Goal: Transaction & Acquisition: Book appointment/travel/reservation

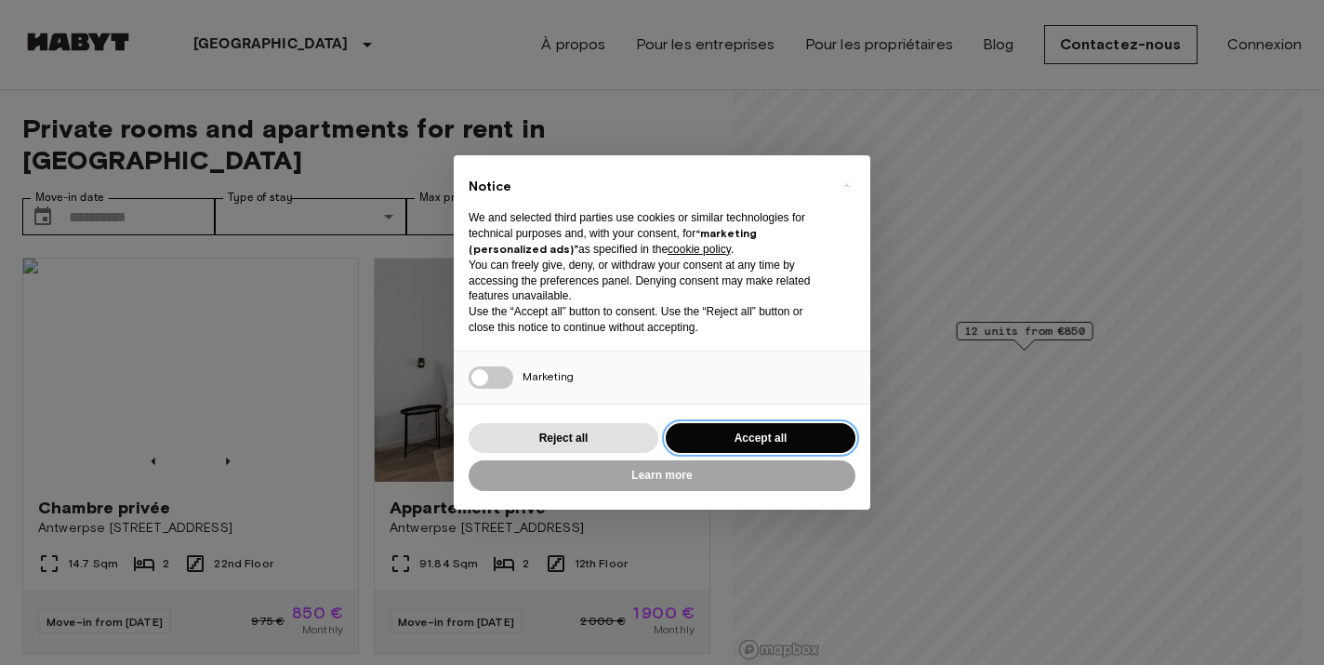
click at [794, 432] on button "Accept all" at bounding box center [761, 438] width 190 height 31
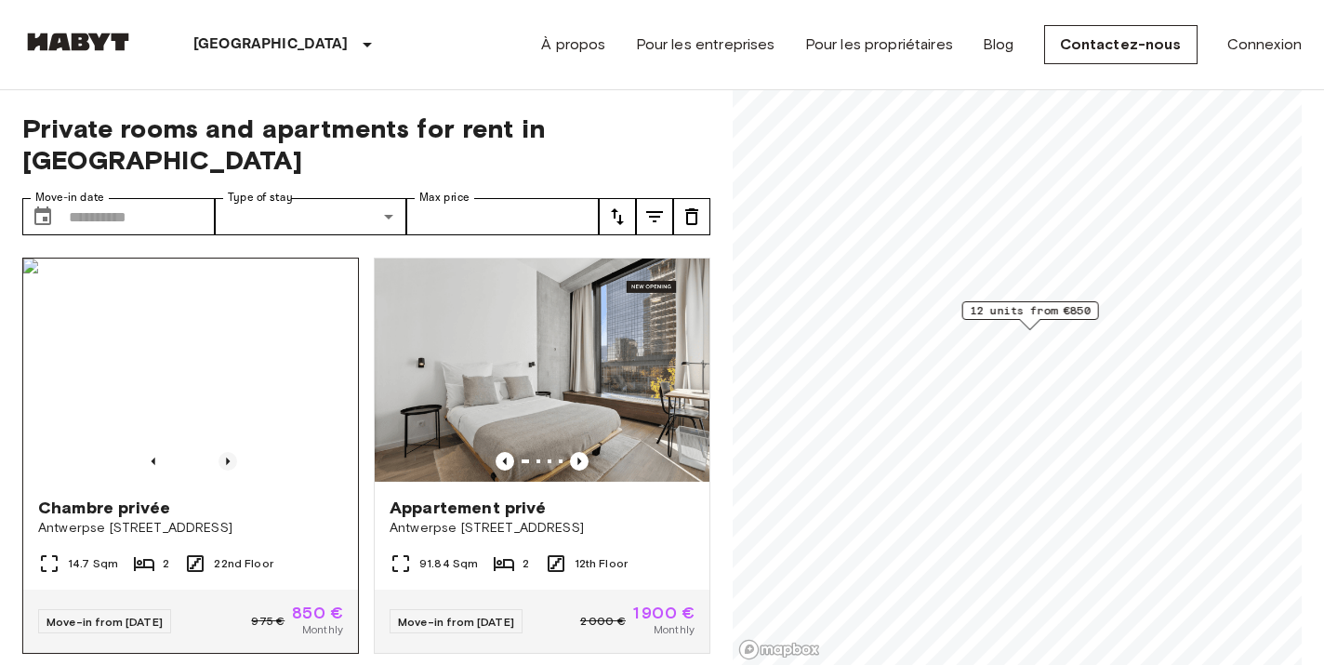
click at [228, 458] on icon "Previous image" at bounding box center [228, 461] width 4 height 7
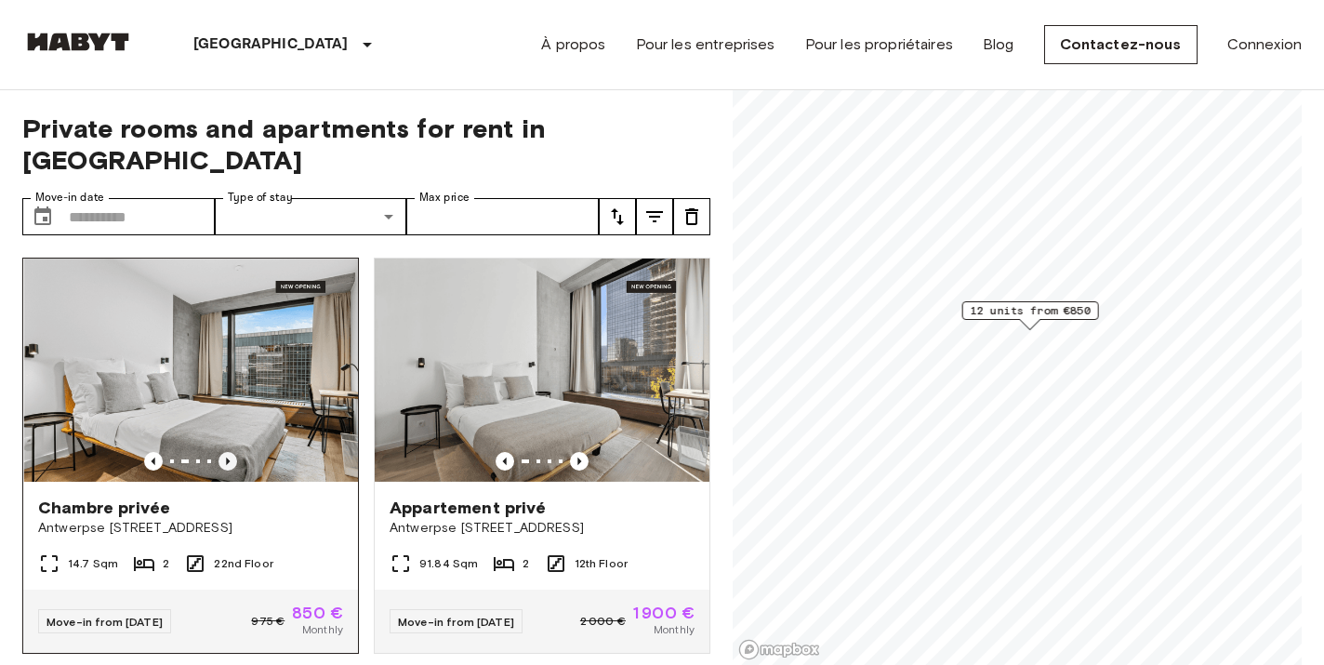
click at [228, 458] on icon "Previous image" at bounding box center [228, 461] width 4 height 7
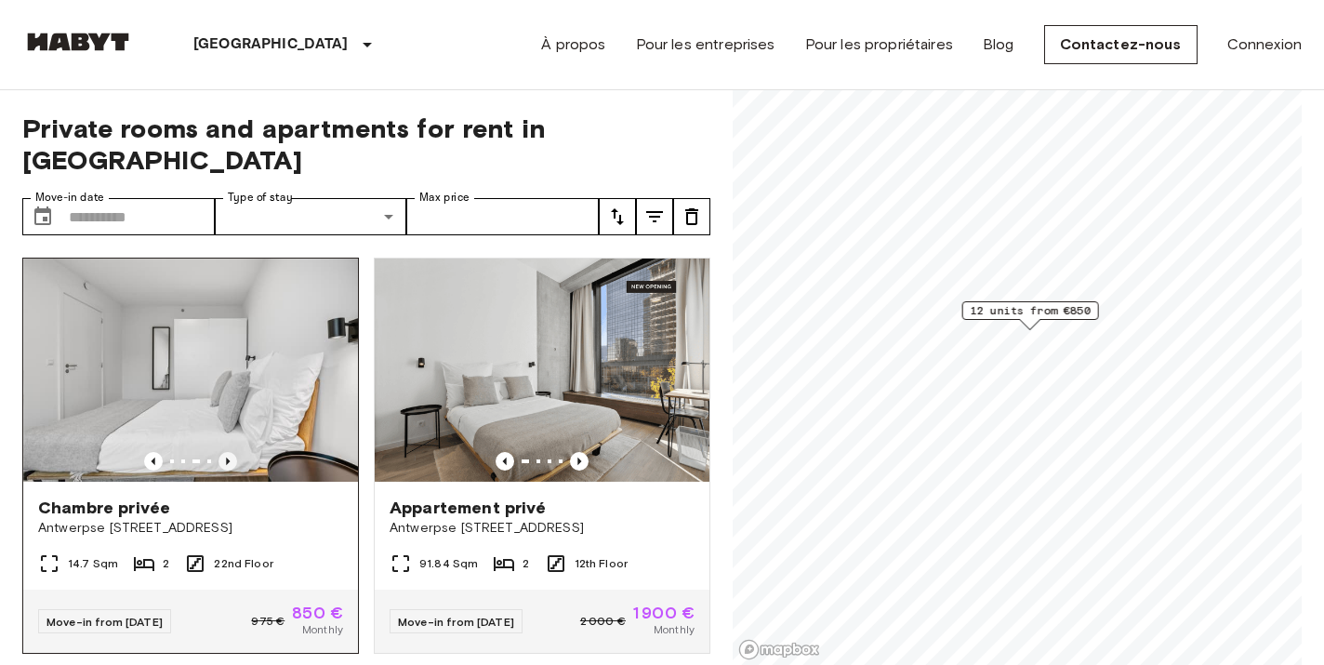
click at [228, 458] on icon "Previous image" at bounding box center [228, 461] width 4 height 7
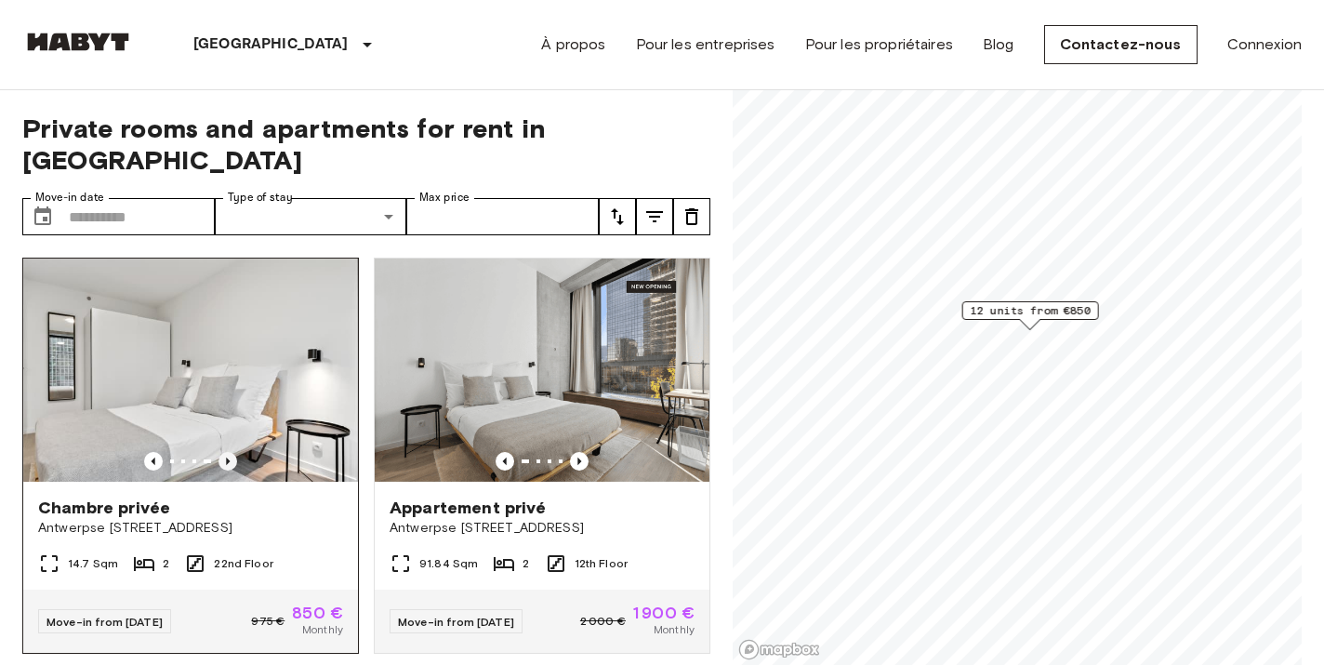
click at [228, 458] on icon "Previous image" at bounding box center [228, 461] width 4 height 7
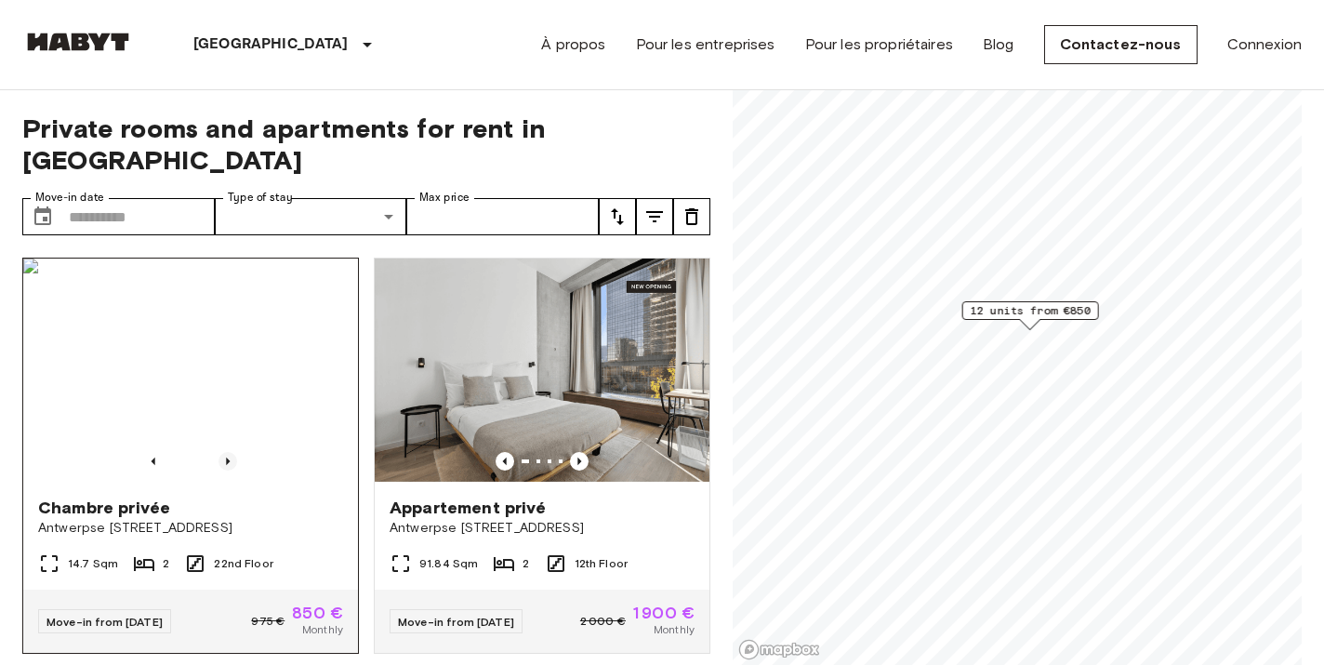
click at [228, 458] on icon "Previous image" at bounding box center [228, 461] width 4 height 7
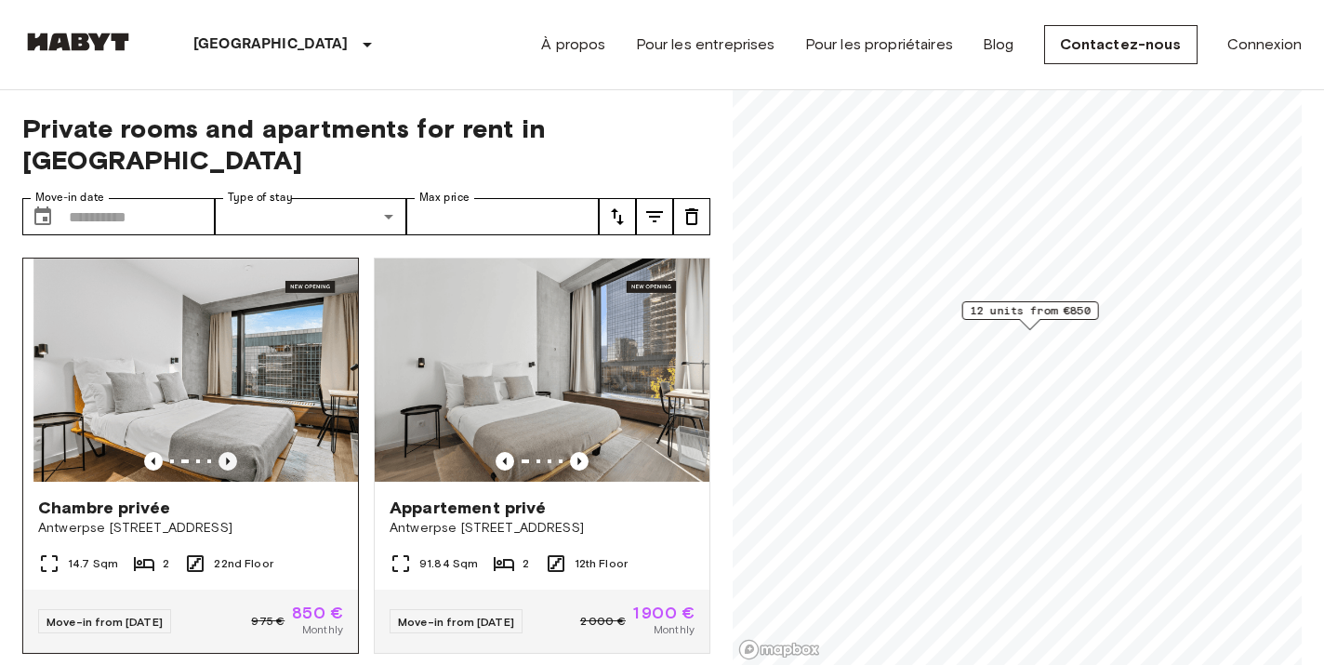
click at [228, 458] on icon "Previous image" at bounding box center [228, 461] width 4 height 7
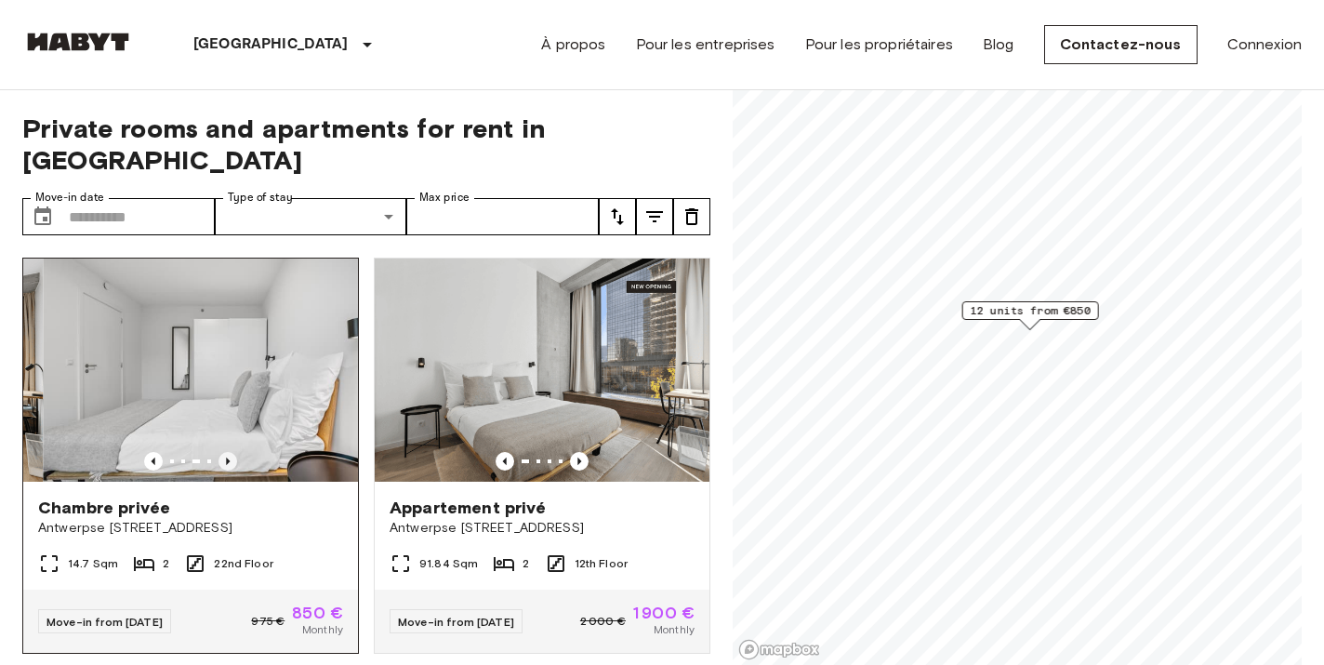
click at [228, 458] on icon "Previous image" at bounding box center [228, 461] width 4 height 7
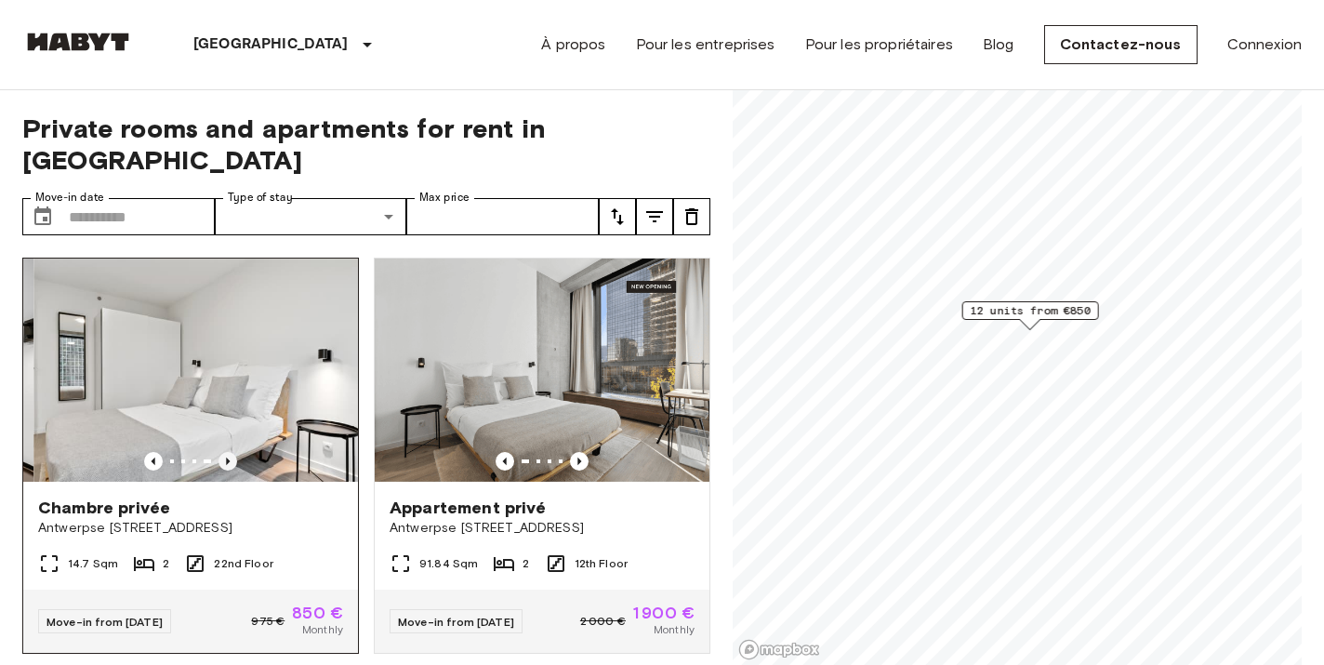
click at [228, 458] on icon "Previous image" at bounding box center [228, 461] width 4 height 7
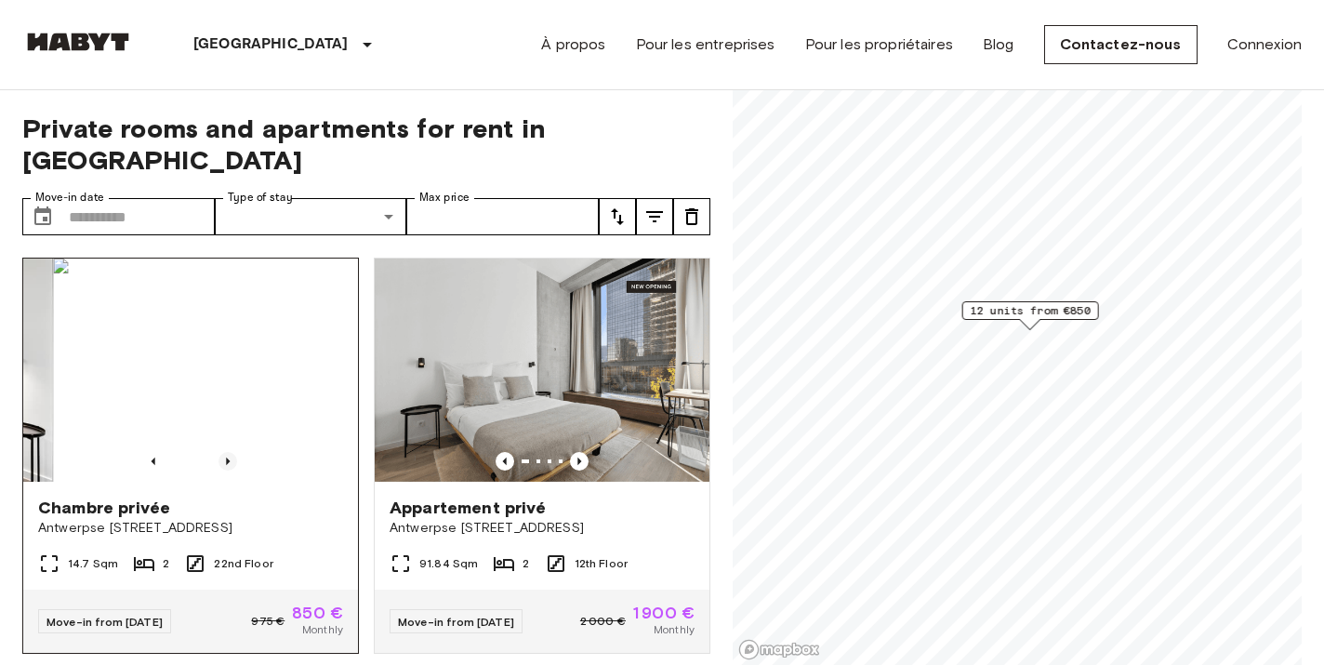
click at [228, 458] on icon "Previous image" at bounding box center [228, 461] width 4 height 7
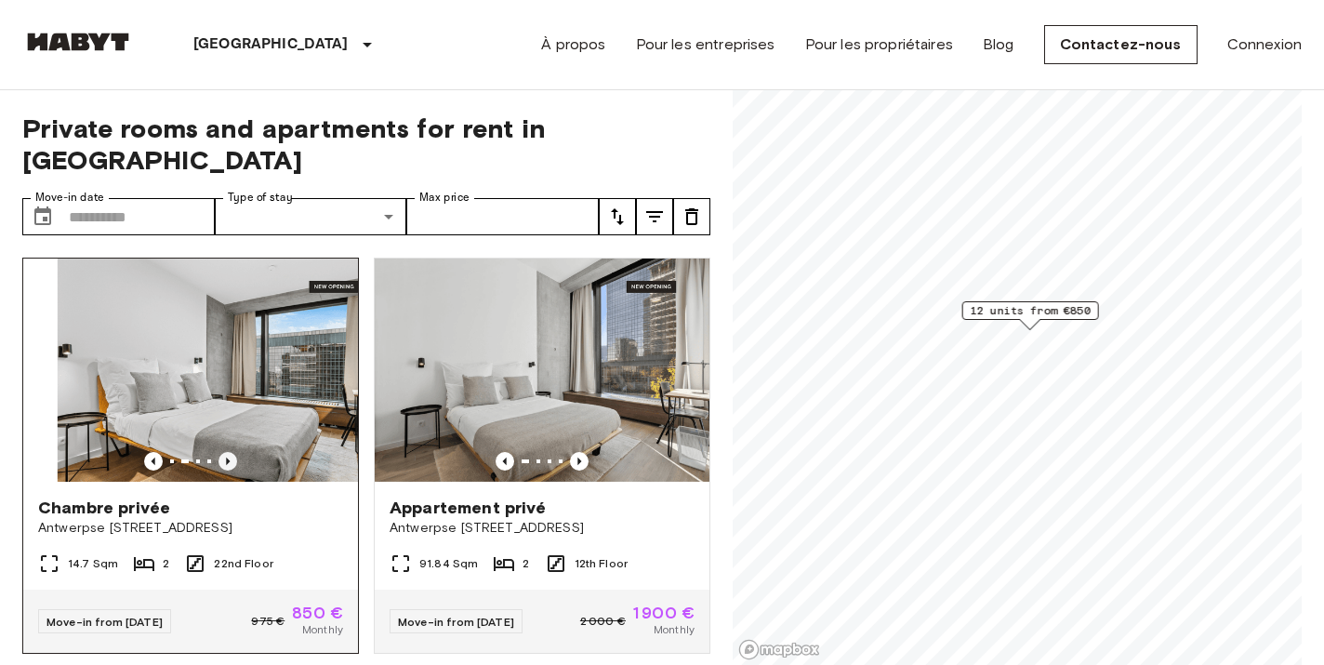
click at [228, 458] on icon "Previous image" at bounding box center [228, 461] width 4 height 7
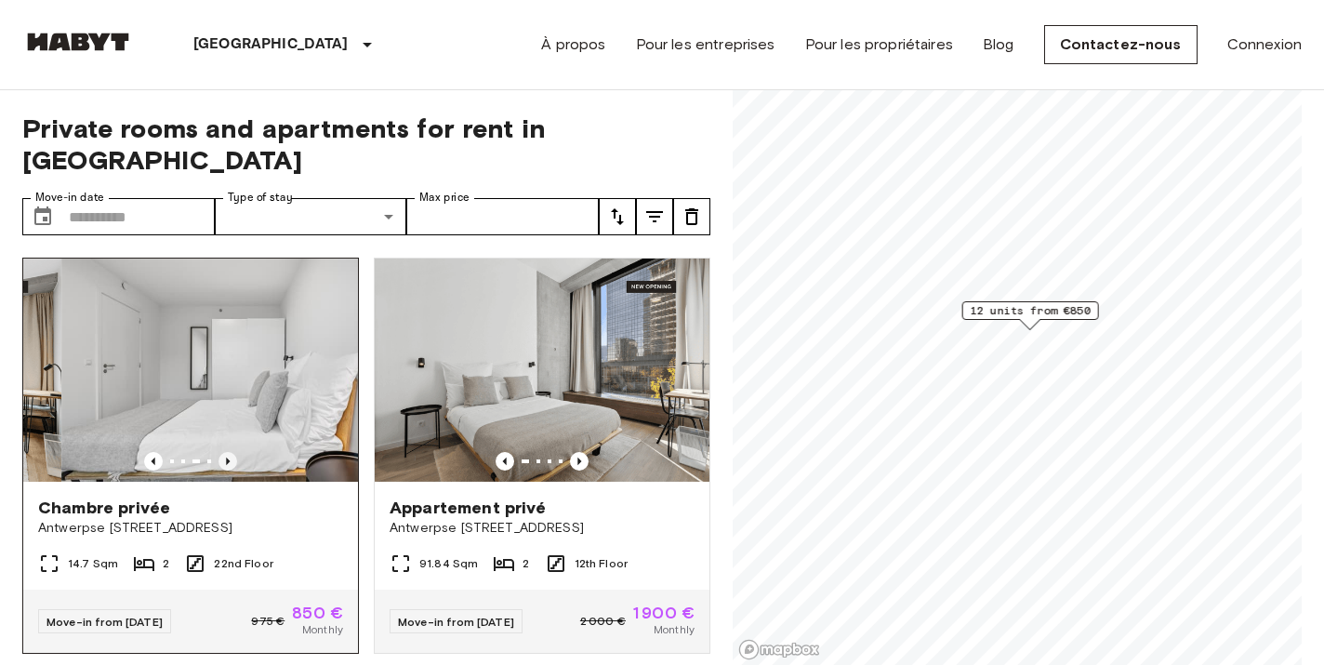
click at [228, 458] on icon "Previous image" at bounding box center [228, 461] width 4 height 7
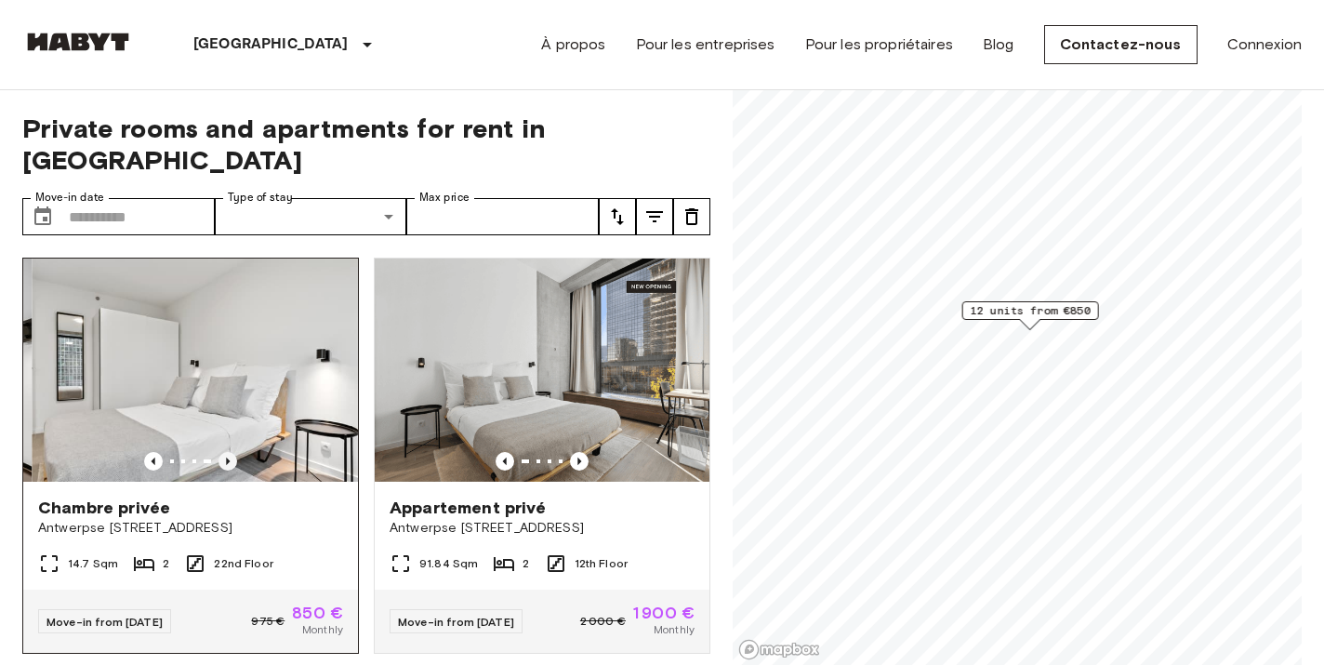
click at [228, 458] on icon "Previous image" at bounding box center [228, 461] width 4 height 7
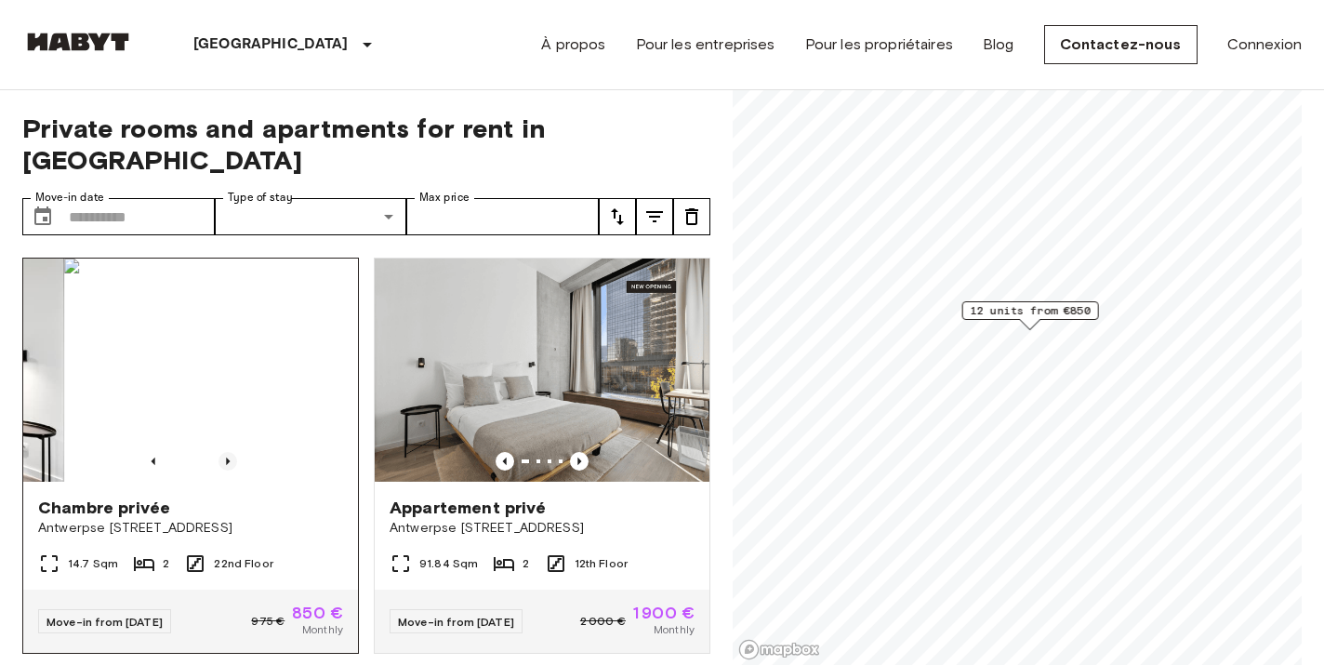
click at [228, 458] on icon "Previous image" at bounding box center [228, 461] width 4 height 7
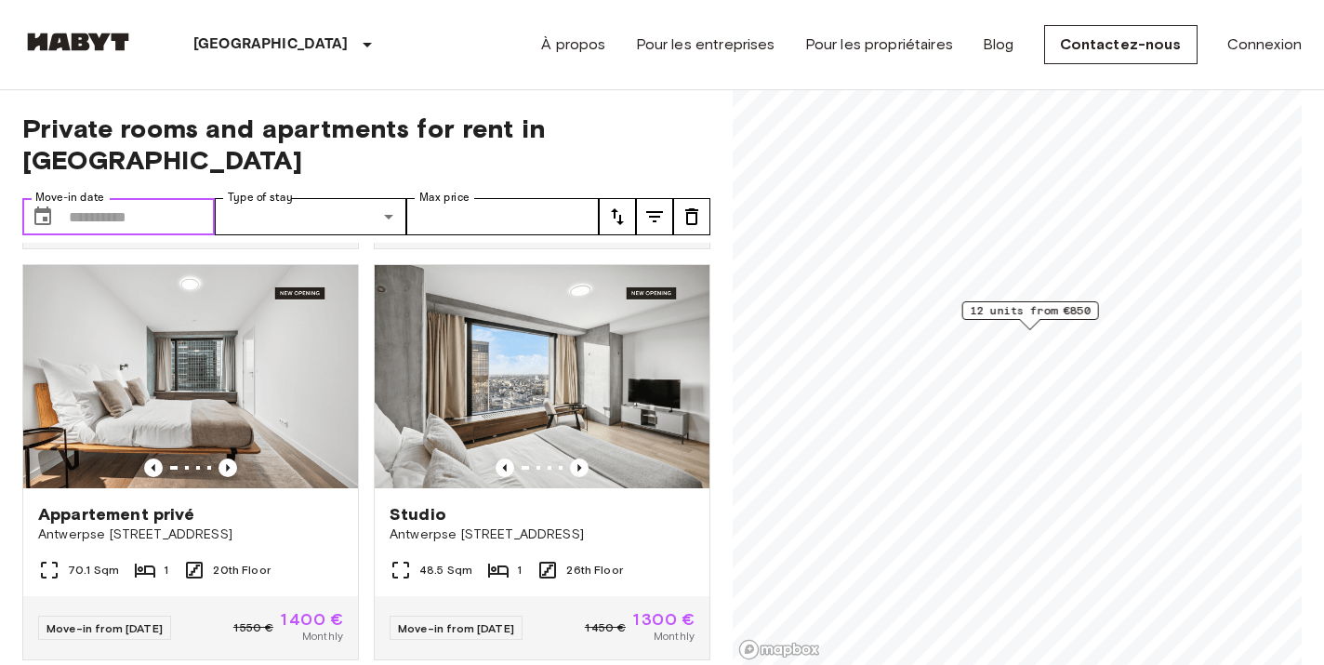
click at [126, 198] on input "Move-in date" at bounding box center [142, 216] width 146 height 37
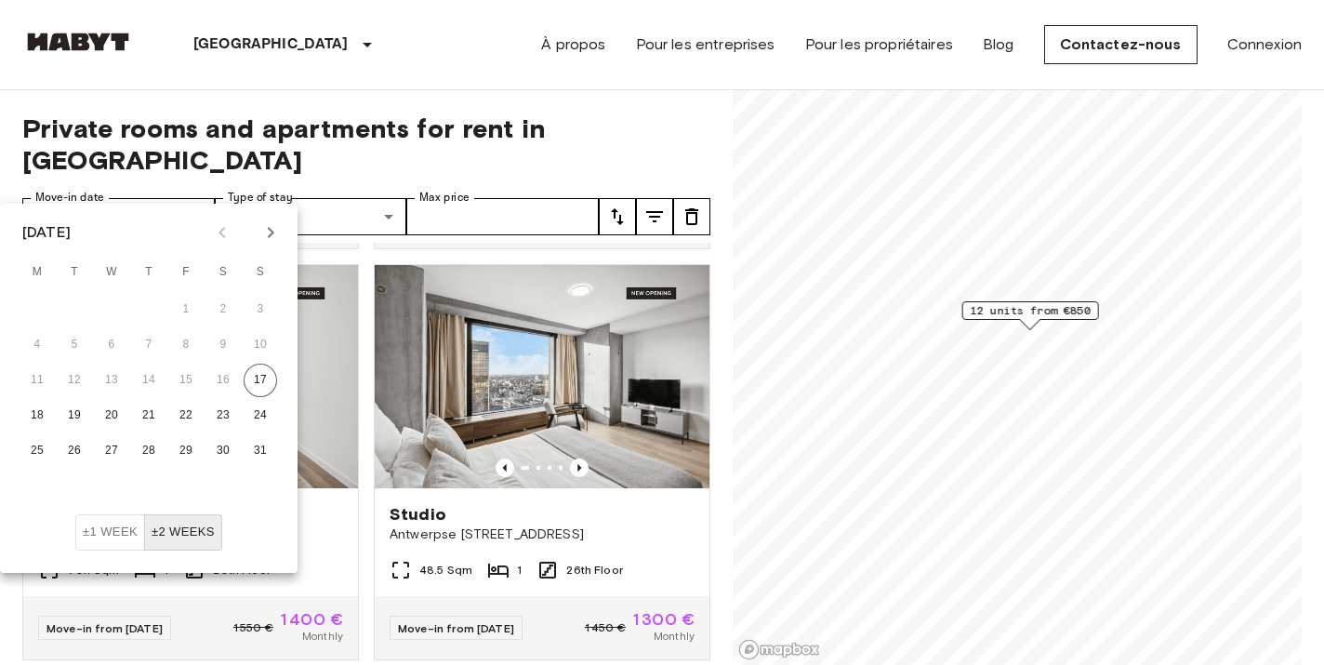
click at [272, 230] on icon "Next month" at bounding box center [270, 232] width 22 height 22
click at [209, 378] on button "20" at bounding box center [222, 380] width 33 height 33
type input "**********"
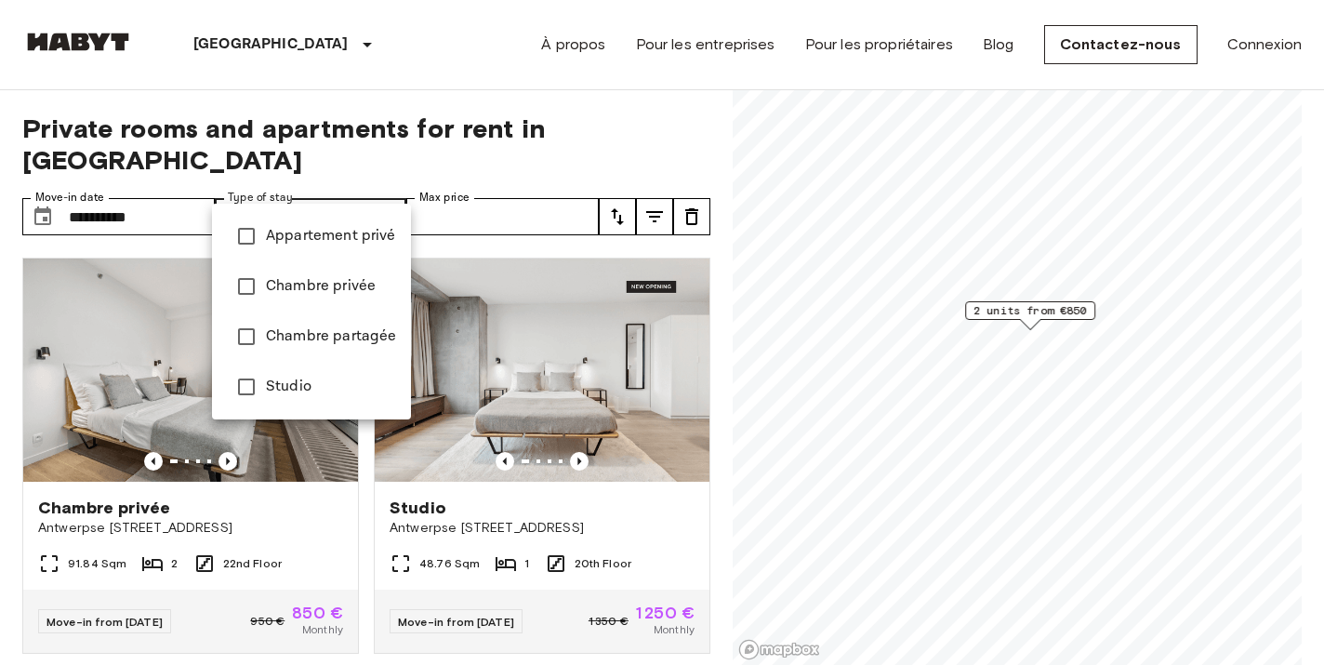
click at [290, 386] on span "Studio" at bounding box center [331, 387] width 130 height 22
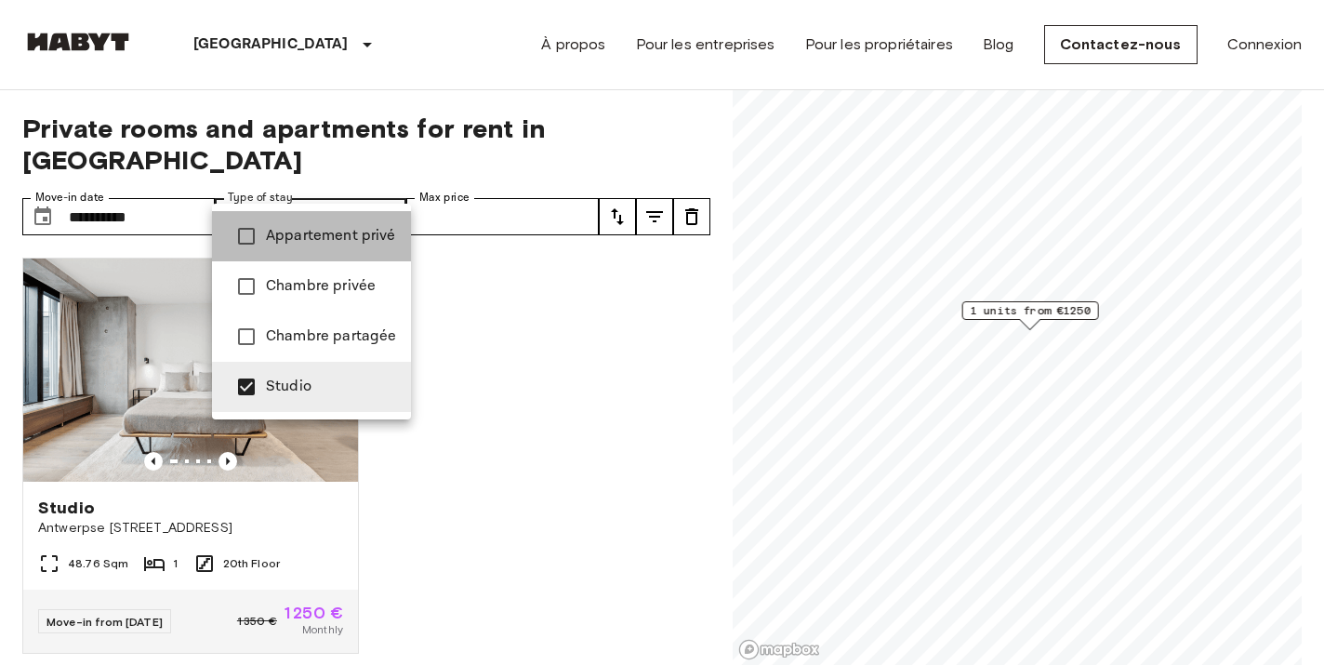
click at [349, 225] on span "Appartement privé" at bounding box center [331, 236] width 130 height 22
type input "**********"
click at [501, 184] on div at bounding box center [662, 332] width 1324 height 665
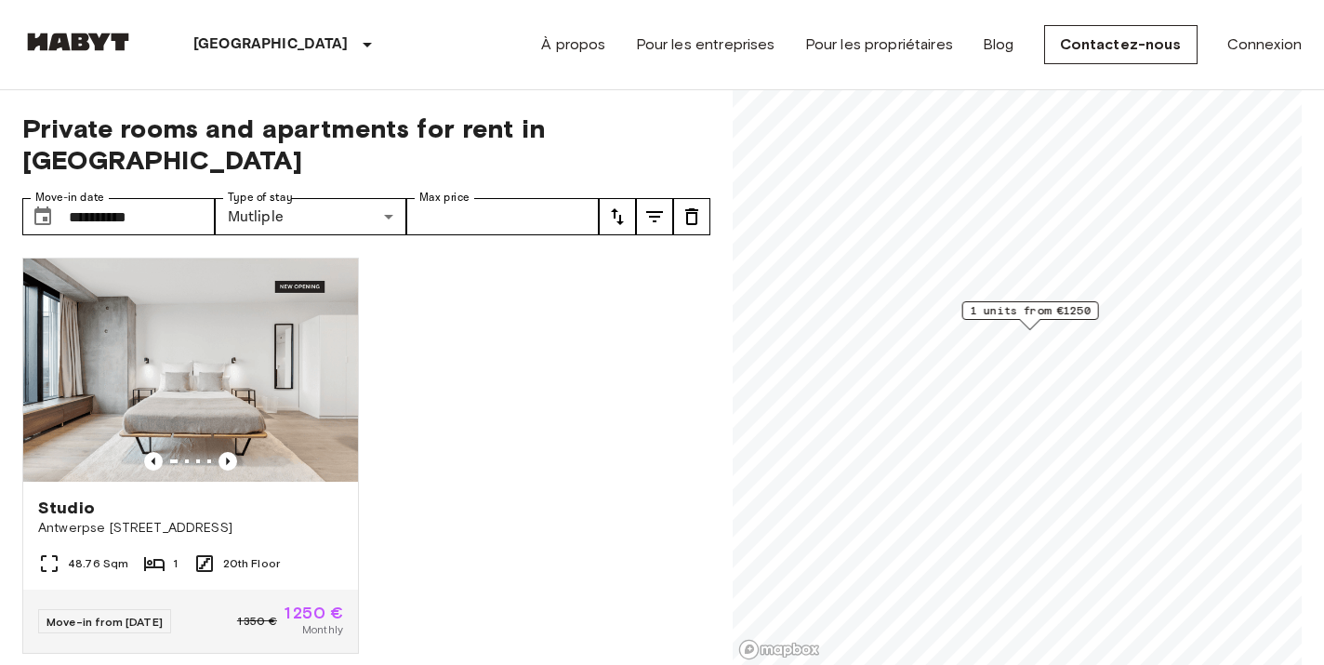
click at [533, 282] on div "Studio Antwerpse Steenweg 57, Brussels 48.76 Sqm 1 20th Floor Move-in from 20 S…" at bounding box center [358, 454] width 703 height 423
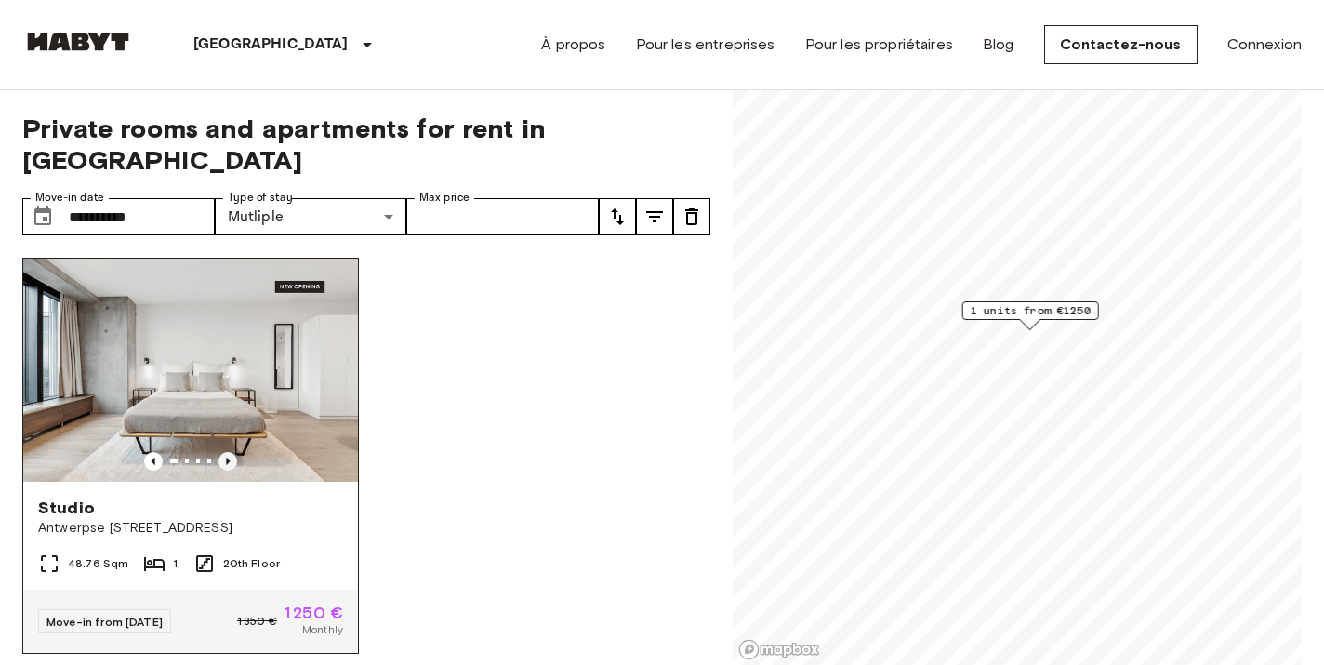
click at [230, 452] on icon "Previous image" at bounding box center [228, 461] width 19 height 19
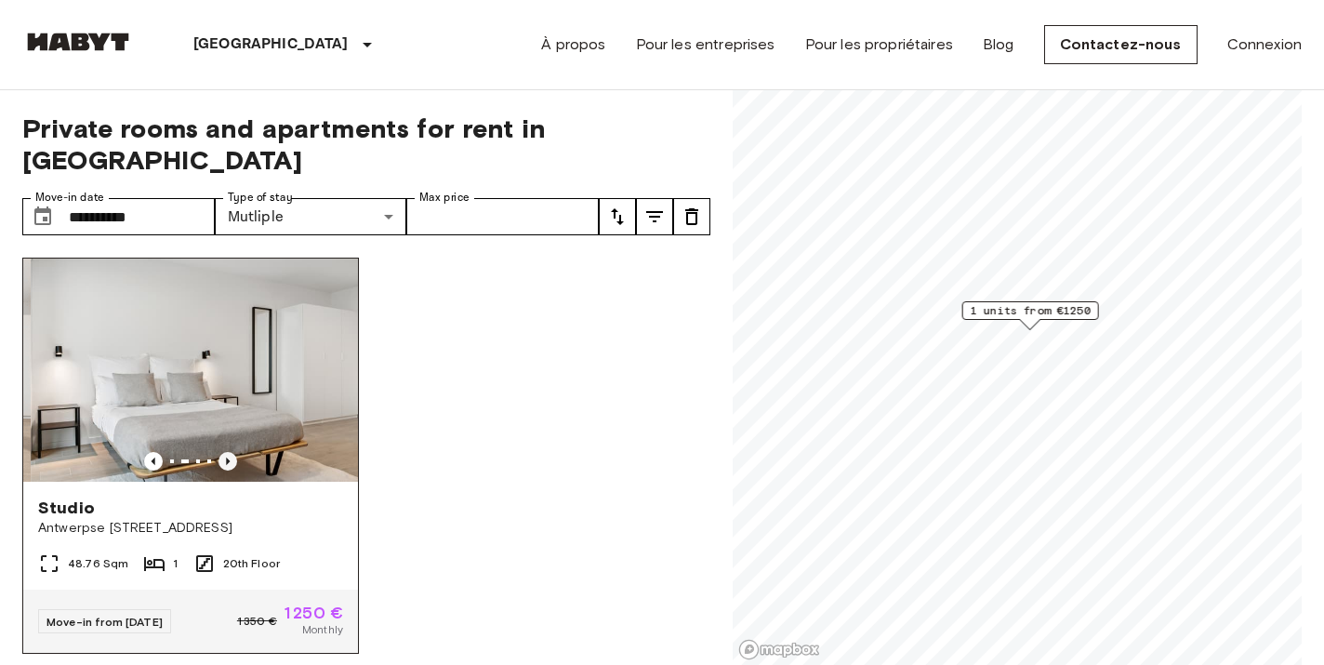
click at [230, 452] on icon "Previous image" at bounding box center [228, 461] width 19 height 19
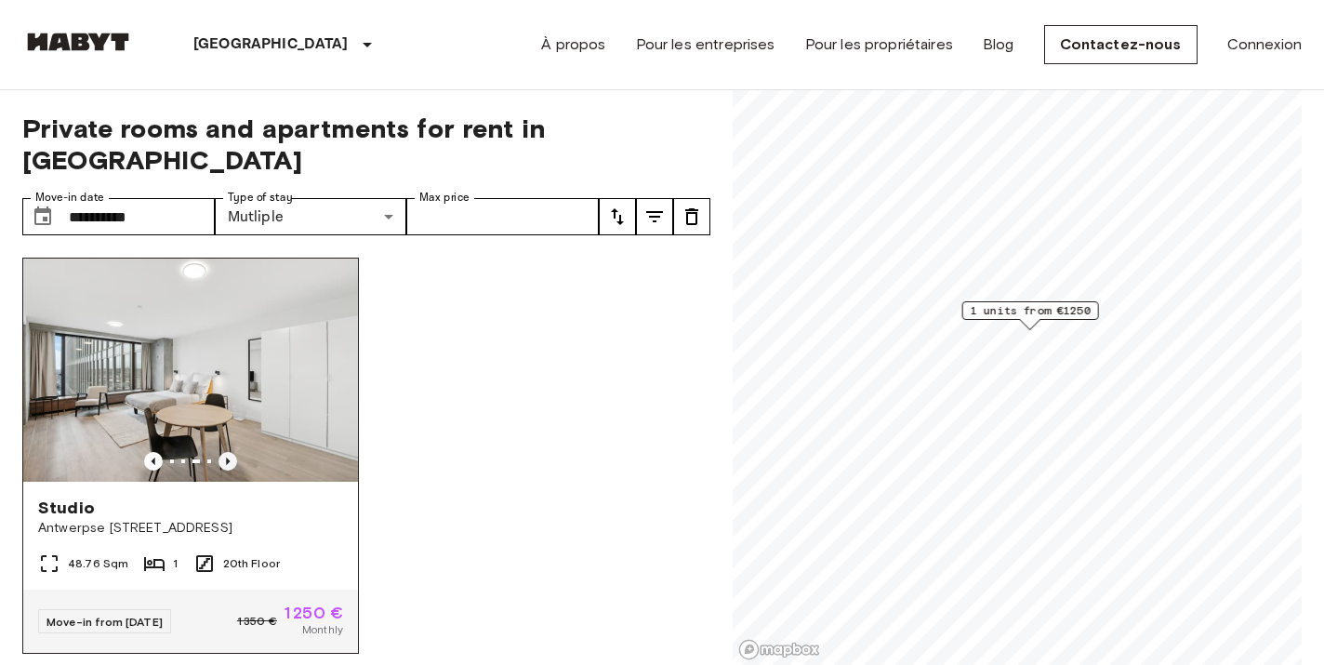
click at [230, 452] on icon "Previous image" at bounding box center [228, 461] width 19 height 19
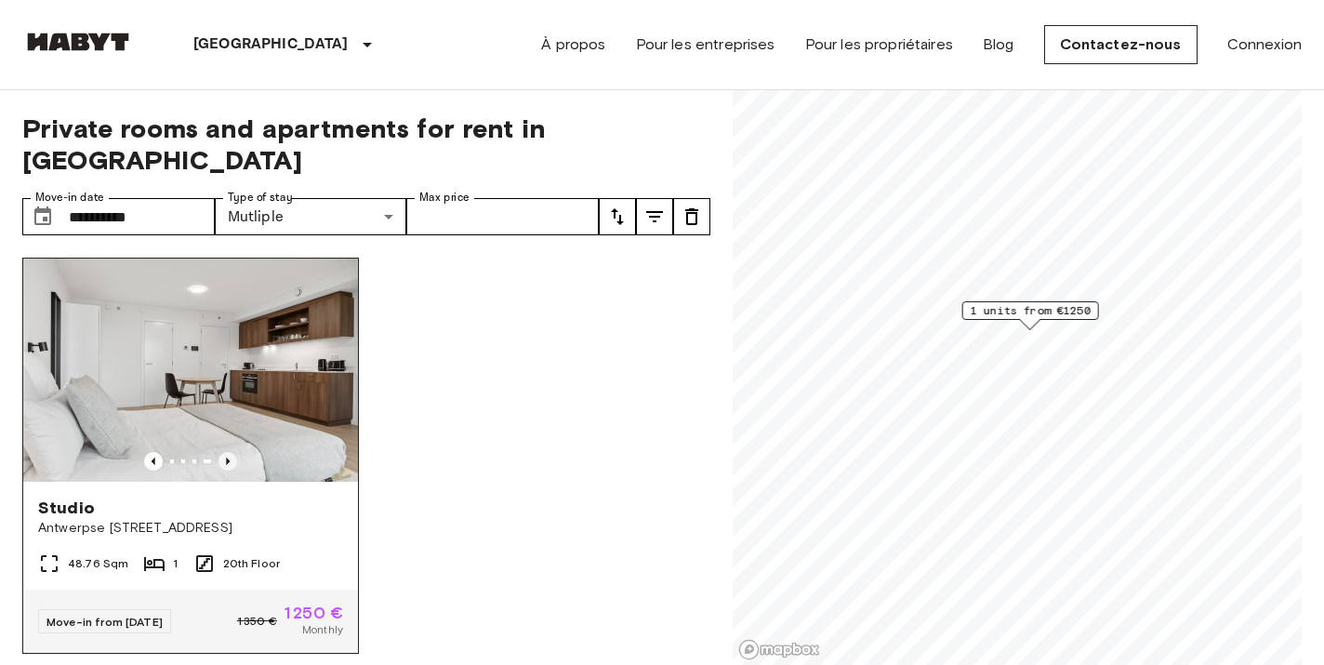
click at [230, 452] on icon "Previous image" at bounding box center [228, 461] width 19 height 19
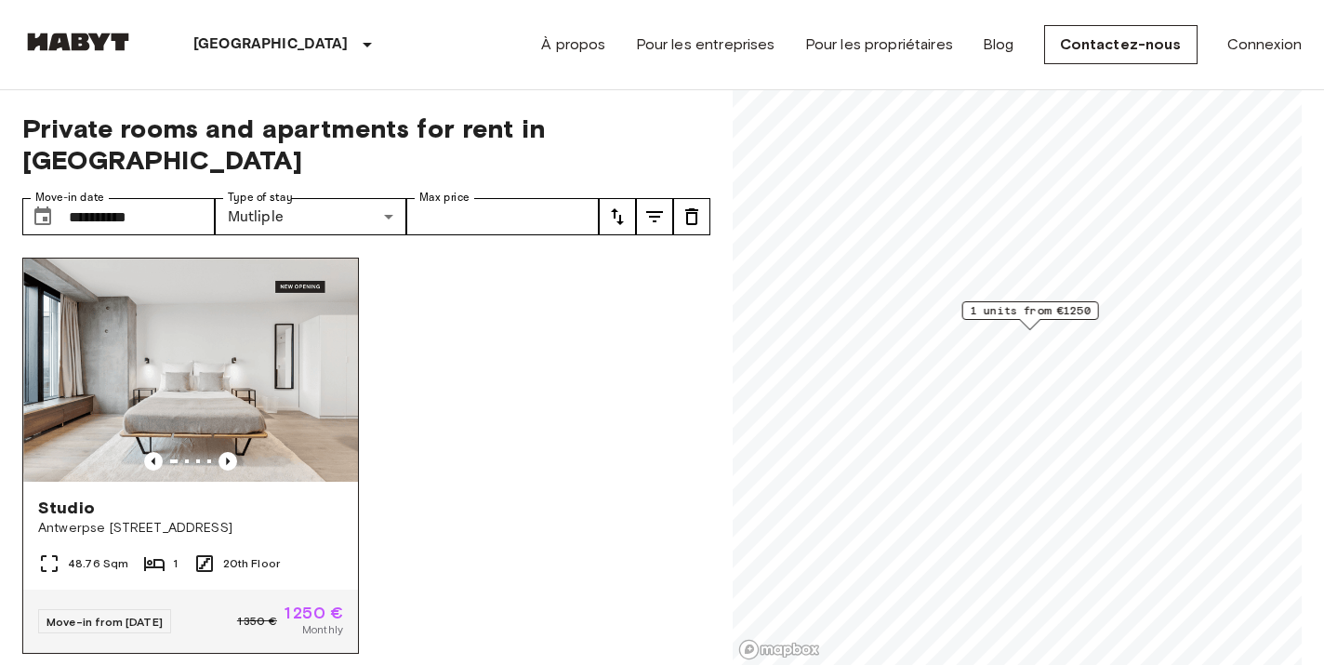
click at [269, 328] on img at bounding box center [190, 370] width 335 height 223
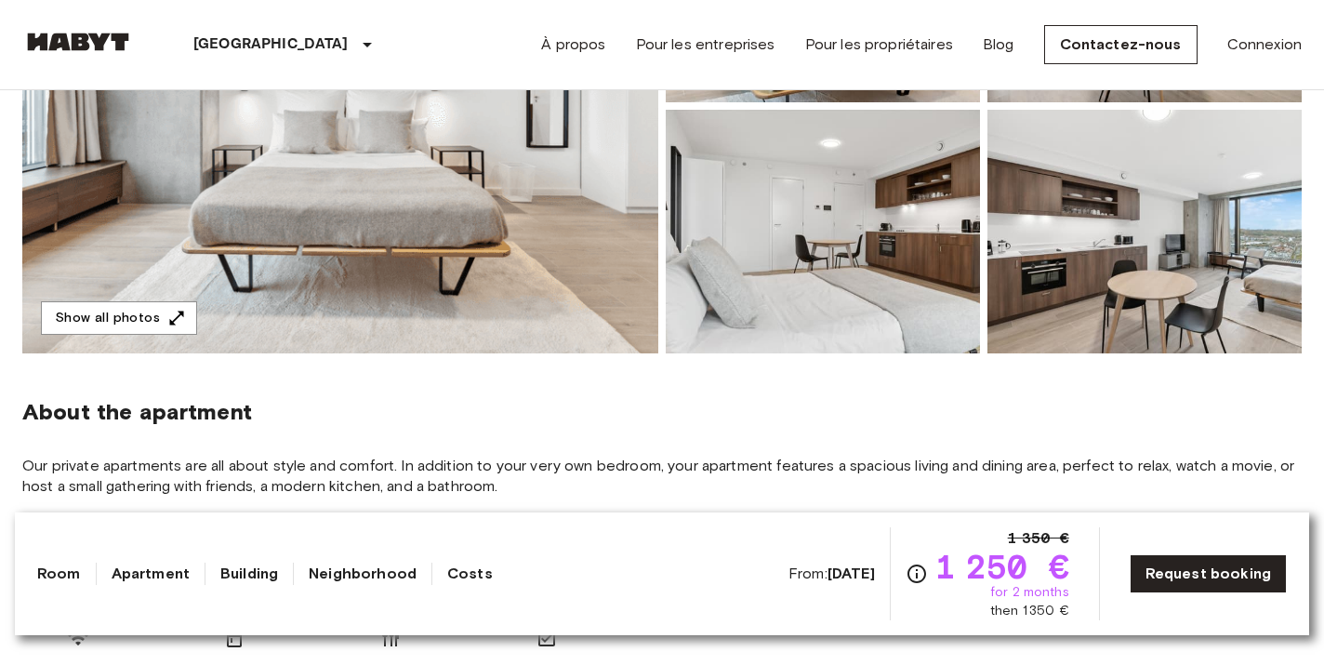
scroll to position [345, 0]
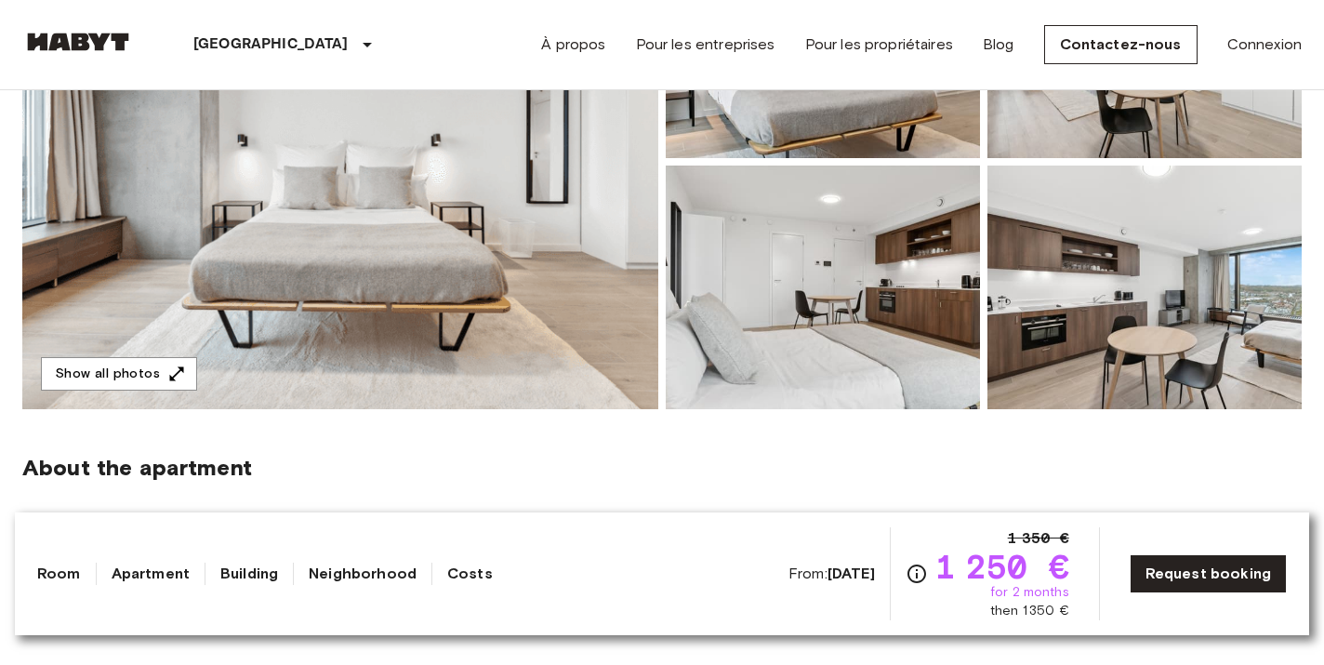
click at [286, 282] on img at bounding box center [340, 161] width 636 height 495
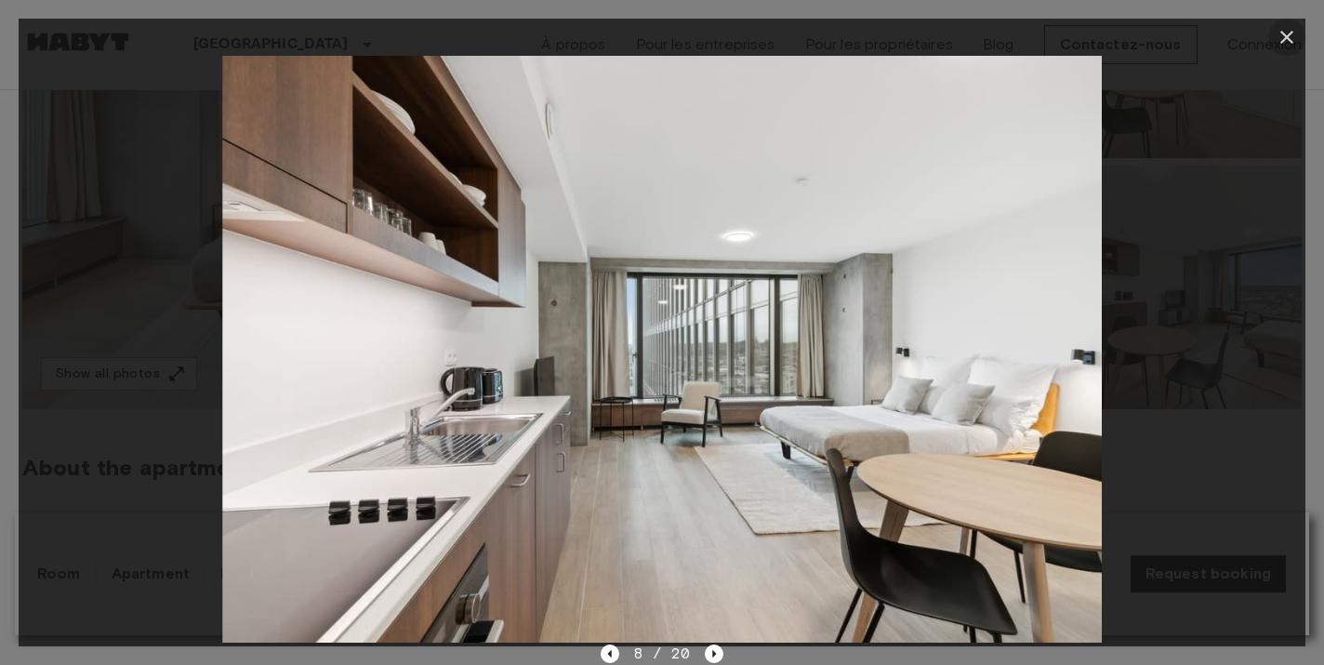
click at [1289, 36] on icon "button" at bounding box center [1287, 37] width 22 height 22
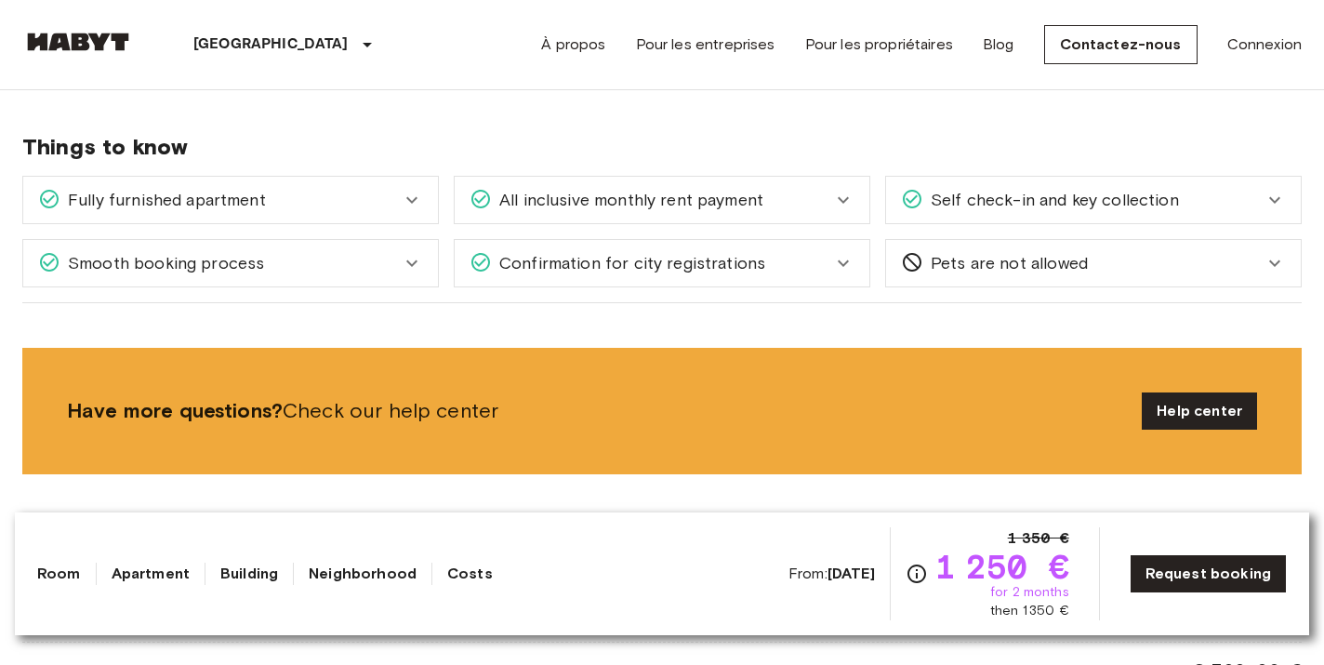
scroll to position [1986, 0]
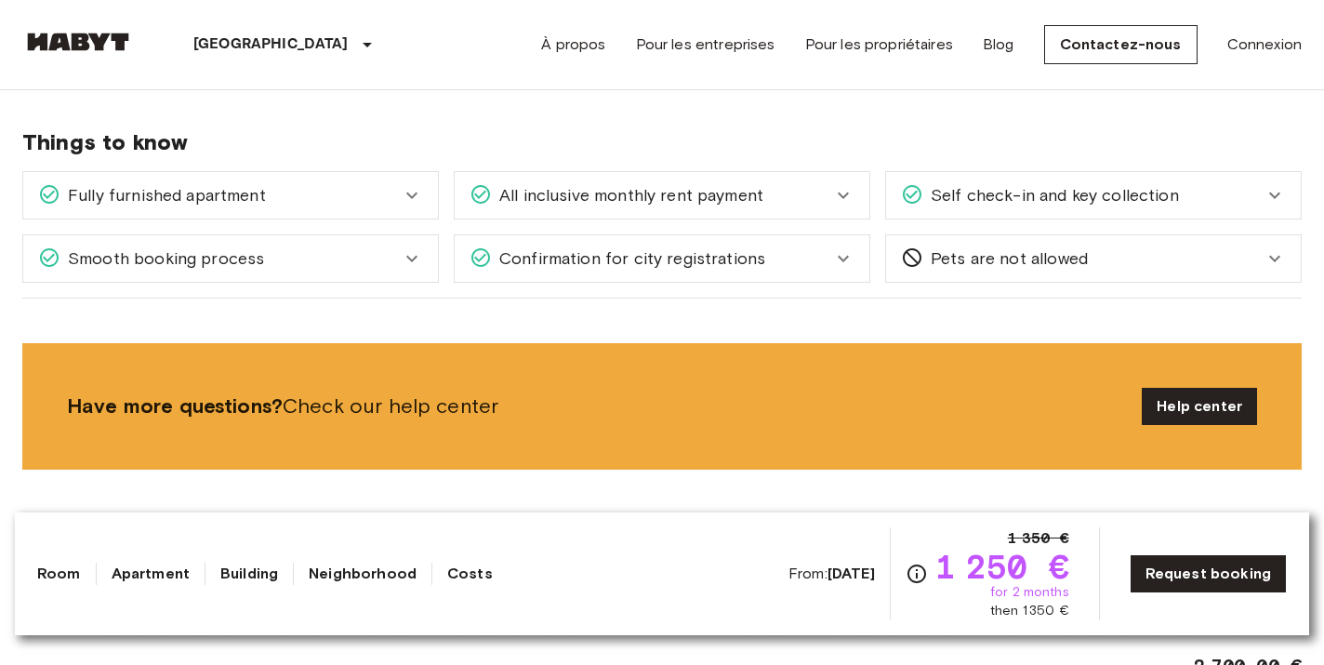
click at [836, 184] on icon at bounding box center [843, 195] width 22 height 22
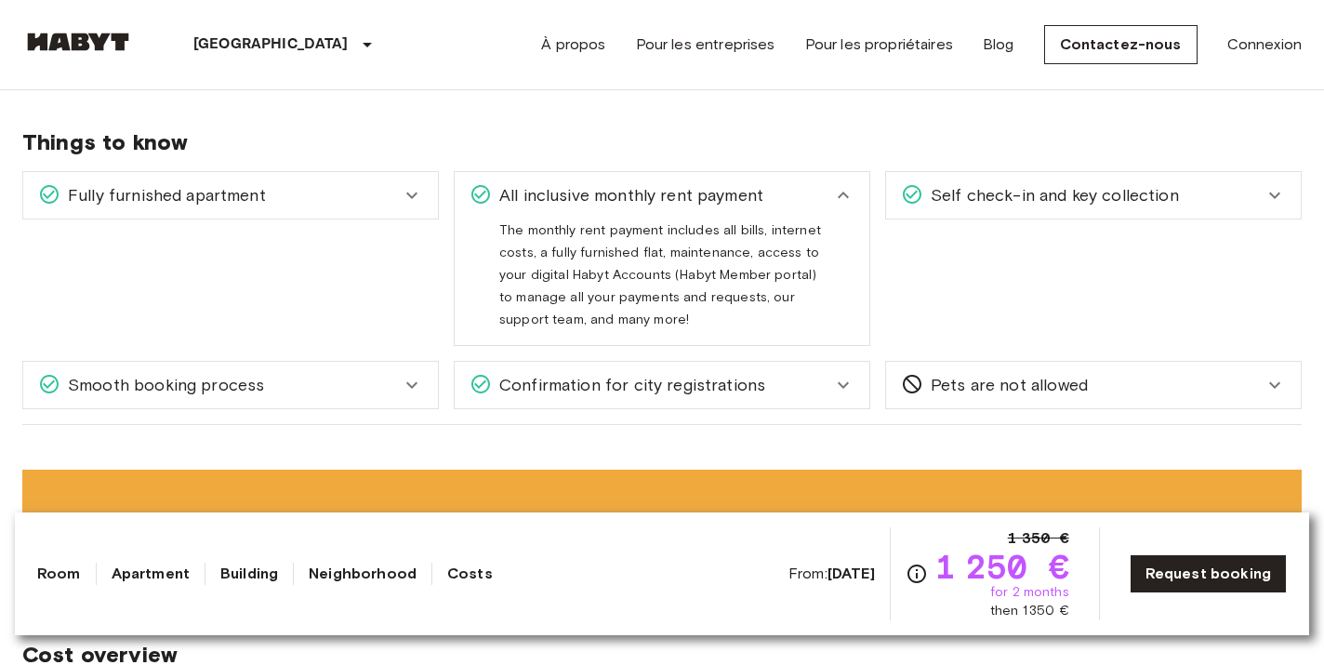
click at [836, 184] on icon at bounding box center [843, 195] width 22 height 22
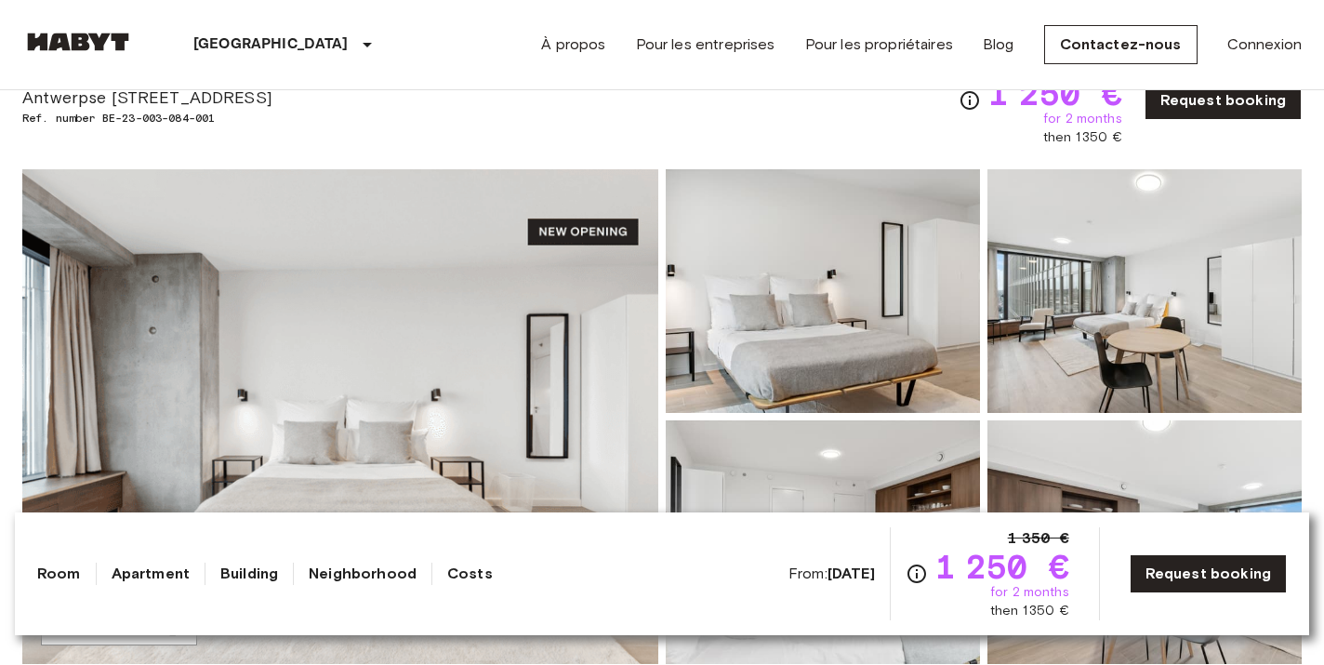
scroll to position [0, 0]
